Goal: Transaction & Acquisition: Purchase product/service

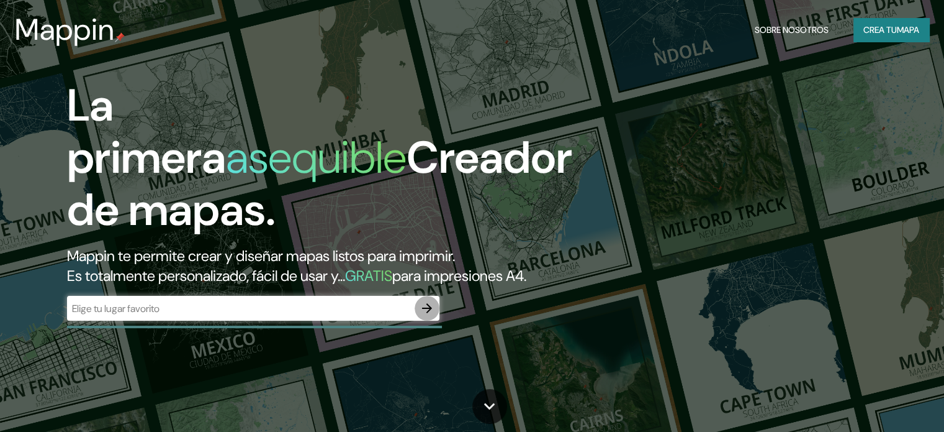
click at [430, 313] on icon "button" at bounding box center [427, 308] width 10 height 10
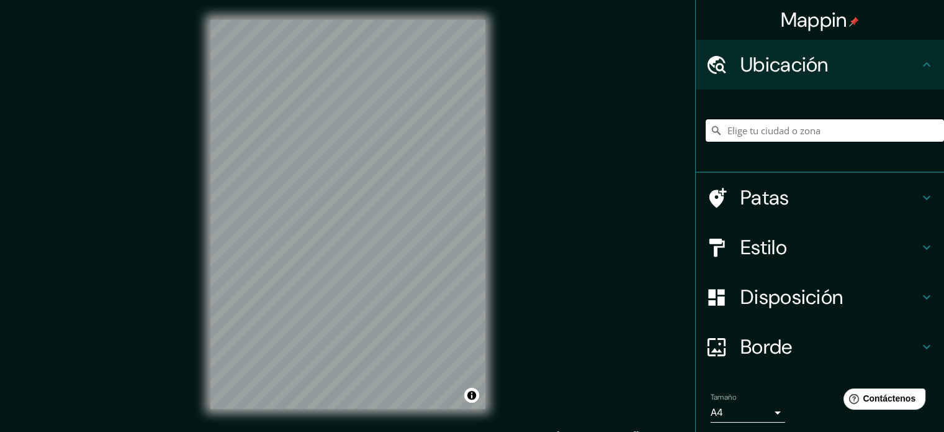
click at [756, 129] on input "Elige tu ciudad o zona" at bounding box center [825, 130] width 238 height 22
type input "Piura, [GEOGRAPHIC_DATA], [GEOGRAPHIC_DATA]"
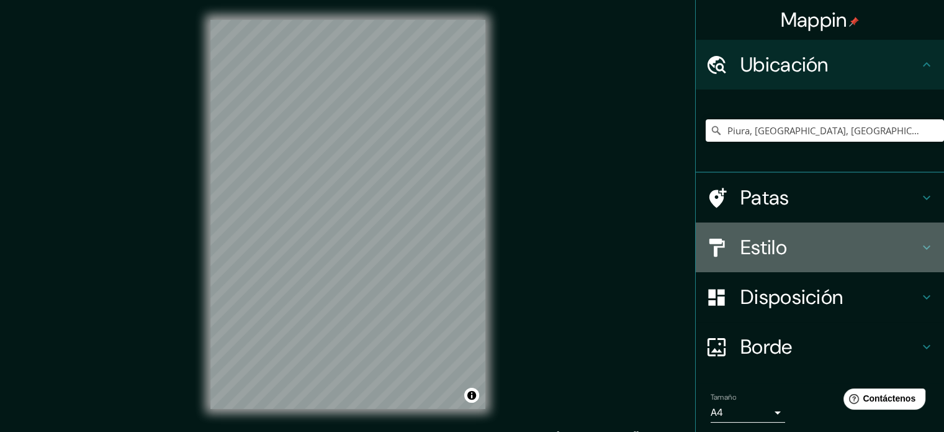
click at [826, 248] on h4 "Estilo" at bounding box center [830, 247] width 179 height 25
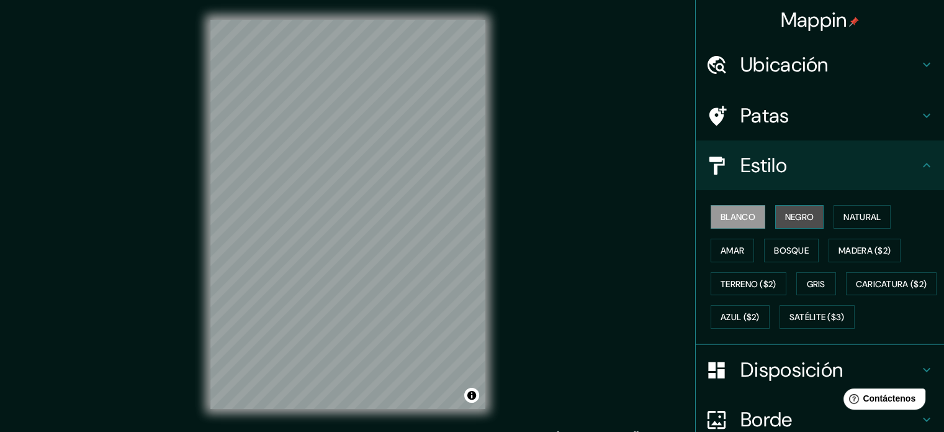
click at [789, 220] on font "Negro" at bounding box center [799, 217] width 29 height 16
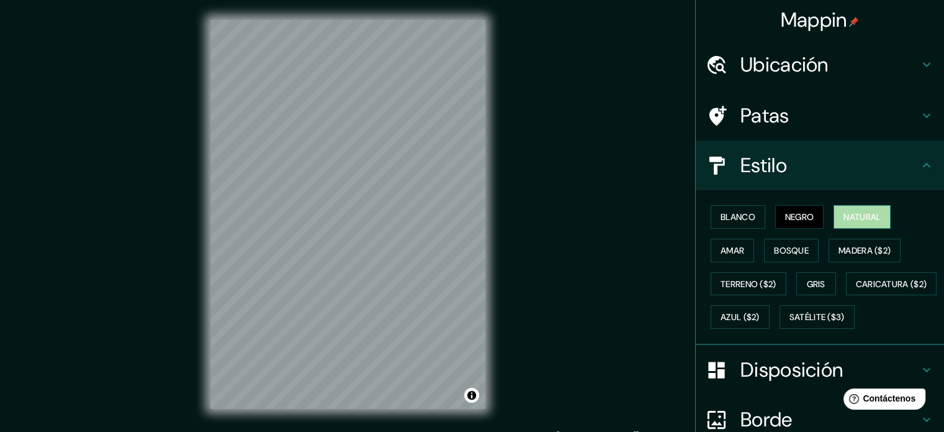
click at [834, 215] on button "Natural" at bounding box center [862, 217] width 57 height 24
click at [721, 248] on font "Amar" at bounding box center [733, 250] width 24 height 11
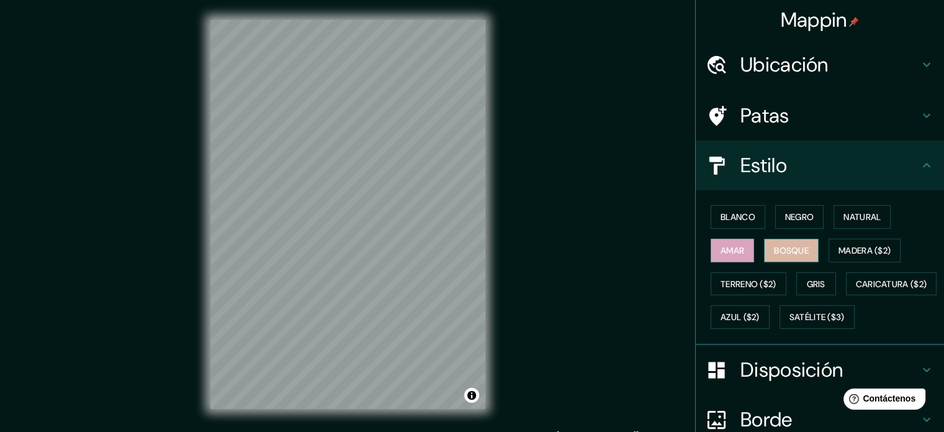
click at [784, 249] on font "Bosque" at bounding box center [791, 250] width 35 height 11
click at [869, 253] on font "Madera ($2)" at bounding box center [865, 250] width 52 height 11
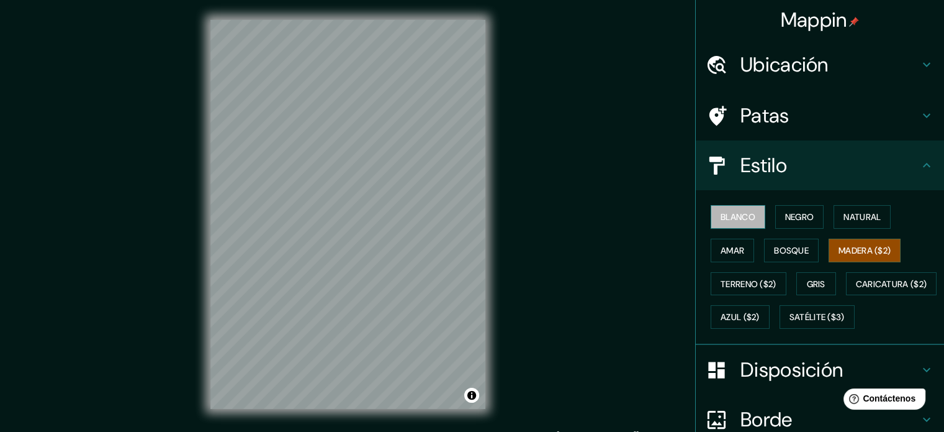
click at [730, 209] on font "Blanco" at bounding box center [738, 217] width 35 height 16
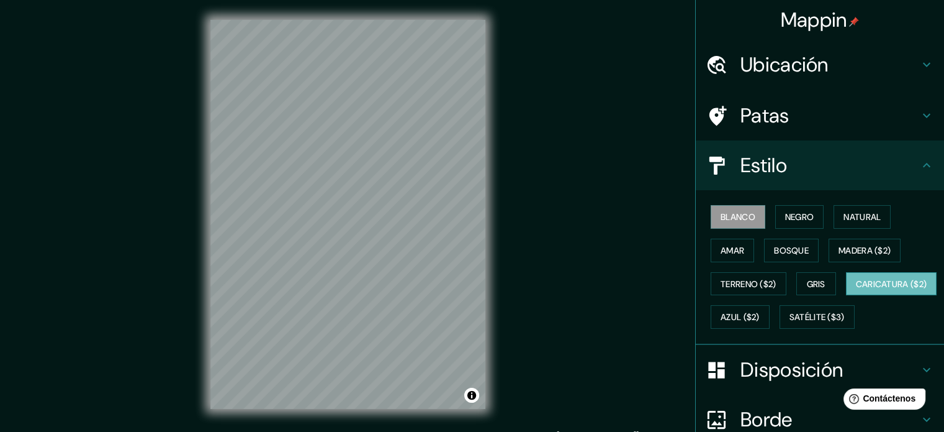
drag, startPoint x: 828, startPoint y: 315, endPoint x: 760, endPoint y: 304, distance: 69.2
click at [760, 304] on div "Blanco Negro Natural Amar Bosque Madera ($2) Terreno ($2) Gris Caricatura ($2) …" at bounding box center [825, 266] width 238 height 133
click at [856, 289] on font "Caricatura ($2)" at bounding box center [891, 283] width 71 height 11
click at [780, 328] on button "Satélite ($3)" at bounding box center [817, 317] width 75 height 24
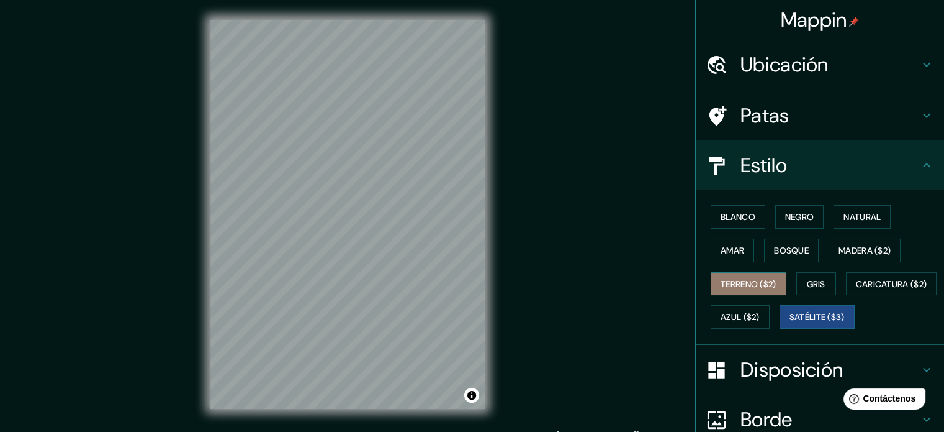
click at [746, 281] on font "Terreno ($2)" at bounding box center [749, 283] width 56 height 11
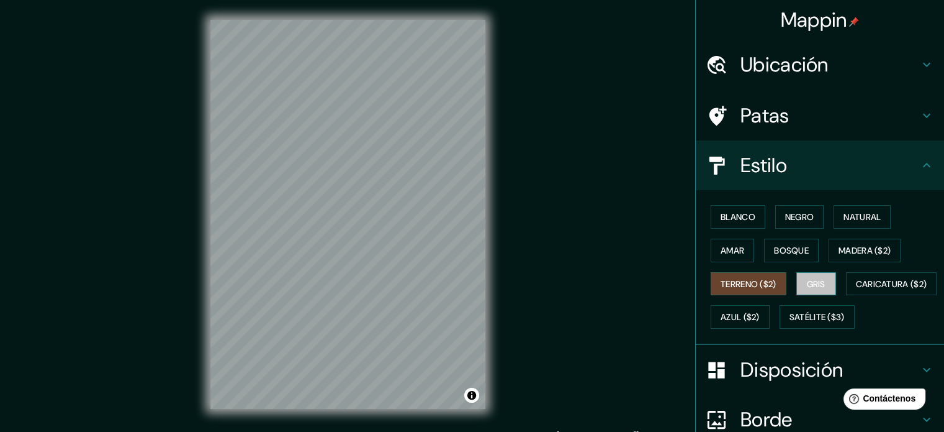
click at [807, 280] on font "Gris" at bounding box center [816, 283] width 19 height 11
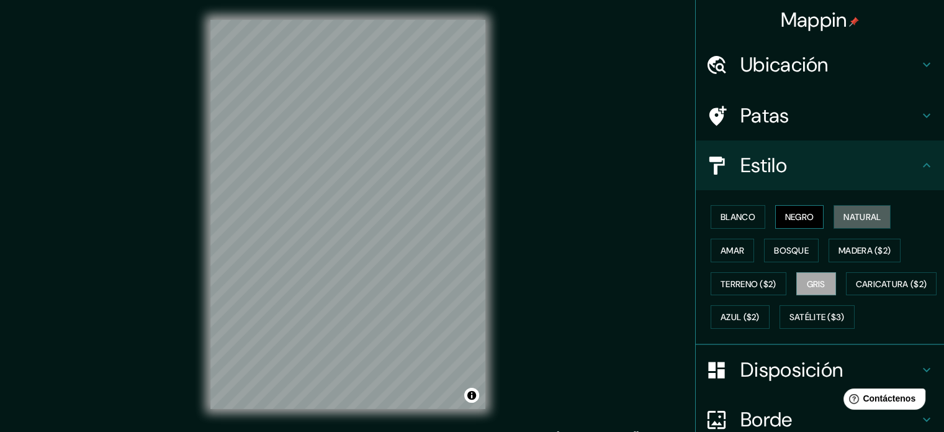
drag, startPoint x: 843, startPoint y: 206, endPoint x: 816, endPoint y: 217, distance: 28.4
click at [820, 216] on div "Blanco Negro Natural Amar Bosque Madera ($2) Terreno ($2) Gris Caricatura ($2) …" at bounding box center [825, 266] width 238 height 133
click at [794, 215] on font "Negro" at bounding box center [799, 216] width 29 height 11
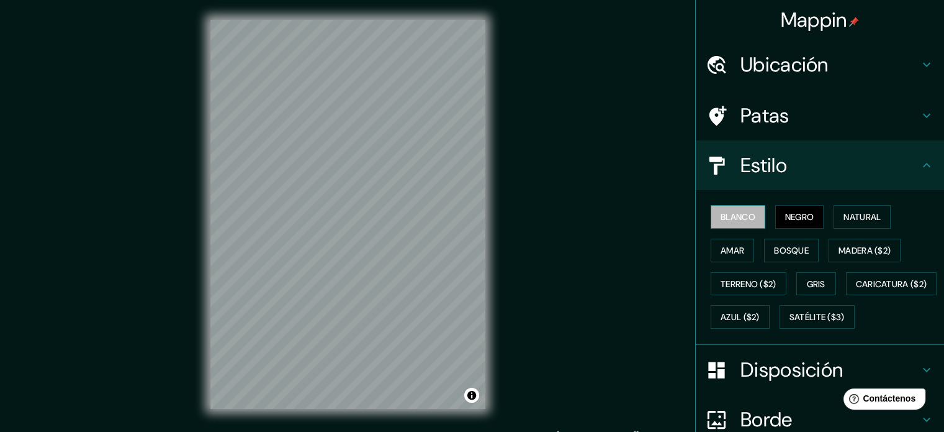
click at [739, 218] on font "Blanco" at bounding box center [738, 216] width 35 height 11
click at [790, 207] on button "Negro" at bounding box center [799, 217] width 49 height 24
drag, startPoint x: 780, startPoint y: 246, endPoint x: 815, endPoint y: 251, distance: 34.6
click at [783, 246] on font "Bosque" at bounding box center [791, 250] width 35 height 11
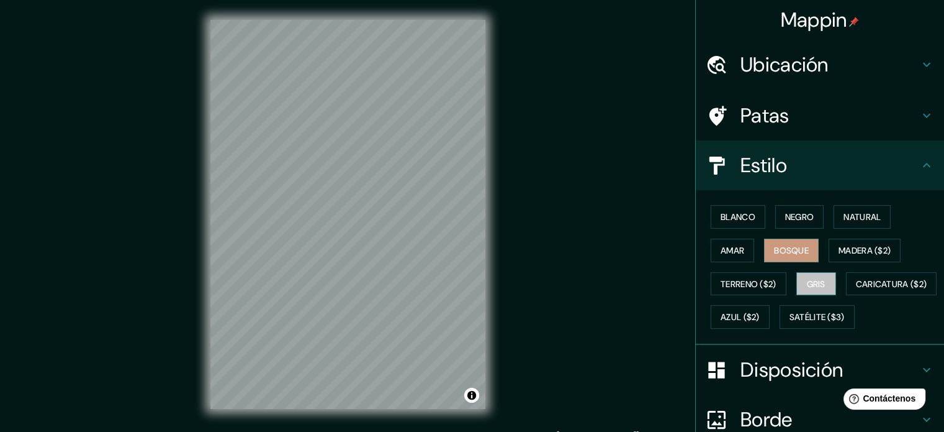
click at [811, 281] on font "Gris" at bounding box center [816, 283] width 19 height 11
click at [760, 312] on font "Azul ($2)" at bounding box center [740, 317] width 39 height 11
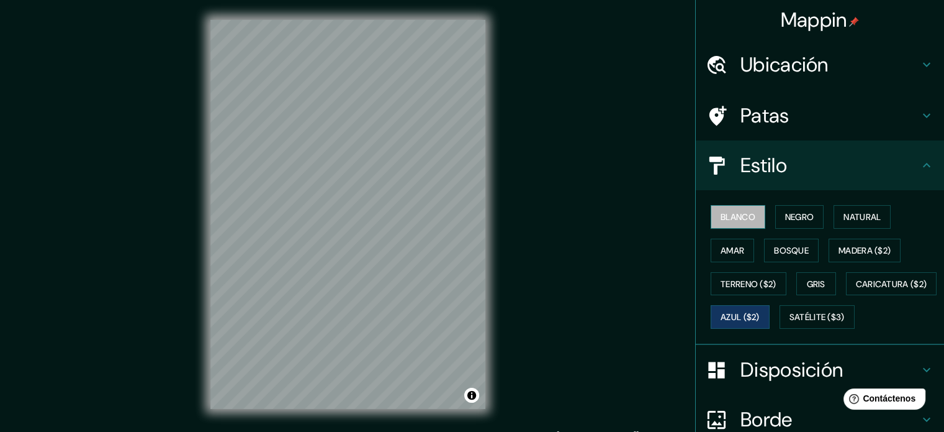
click at [723, 218] on font "Blanco" at bounding box center [738, 216] width 35 height 11
click at [729, 256] on font "Amar" at bounding box center [733, 250] width 24 height 16
